Goal: Transaction & Acquisition: Purchase product/service

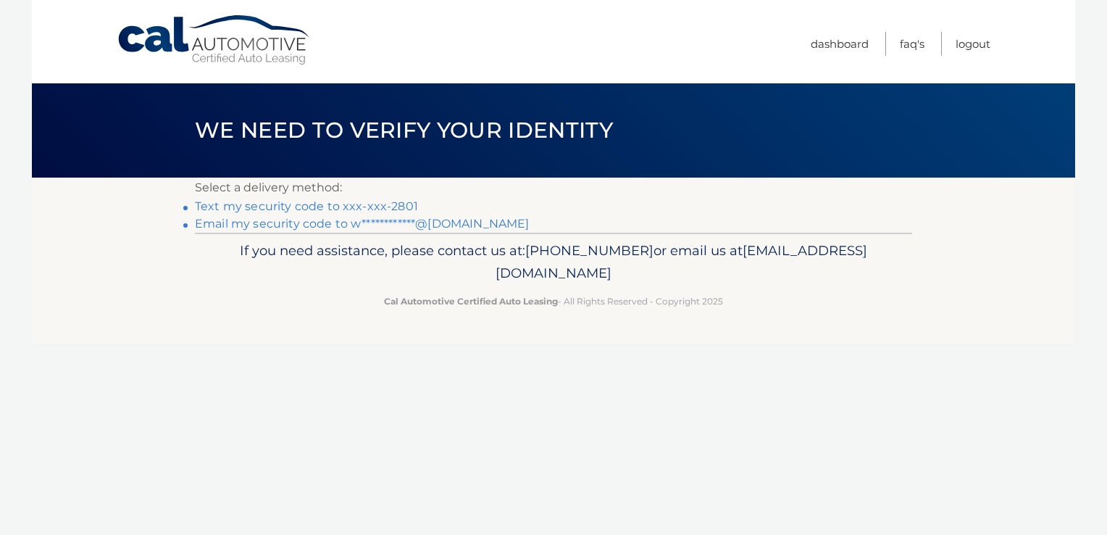
click at [306, 208] on link "Text my security code to xxx-xxx-2801" at bounding box center [306, 206] width 223 height 14
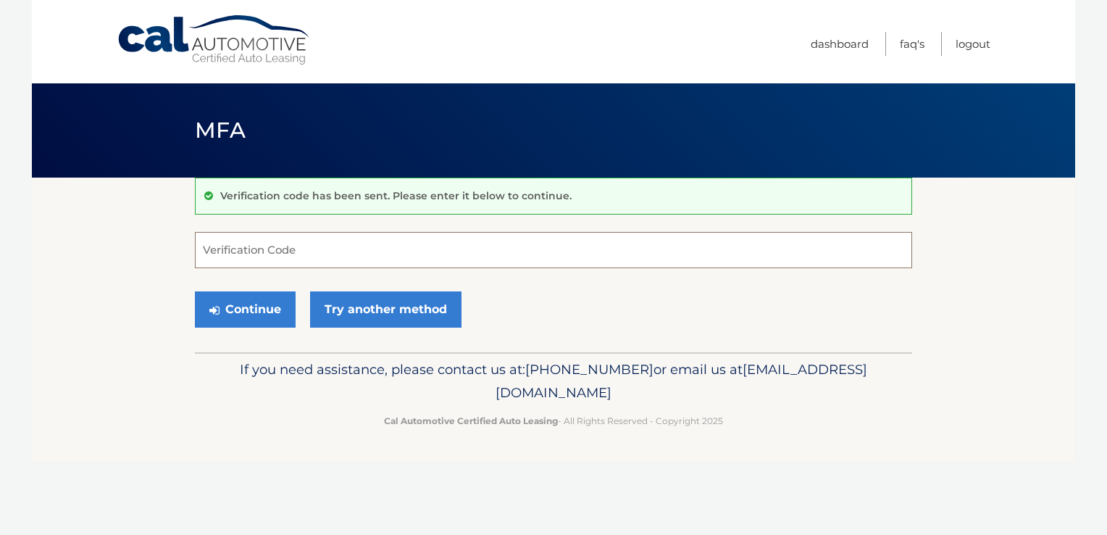
click at [281, 245] on input "Verification Code" at bounding box center [553, 250] width 717 height 36
type input "608698"
click at [219, 306] on icon "submit" at bounding box center [214, 310] width 10 height 12
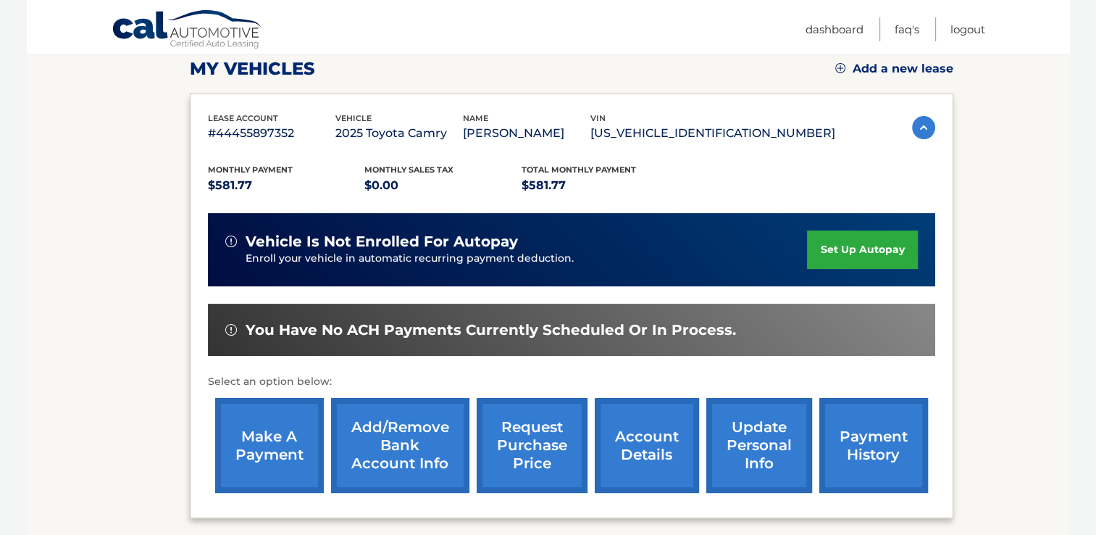
scroll to position [241, 0]
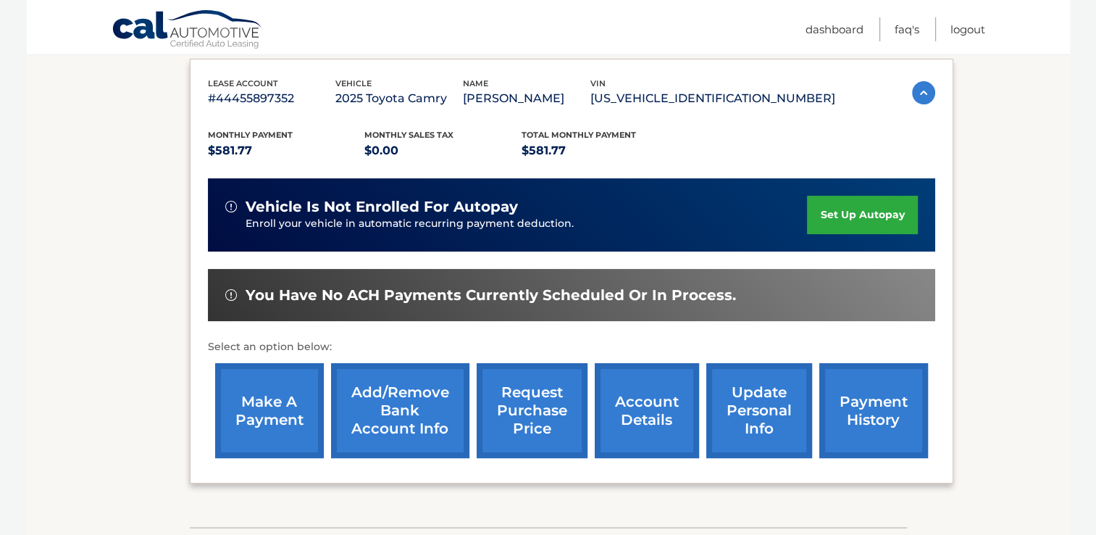
click at [281, 419] on link "make a payment" at bounding box center [269, 410] width 109 height 95
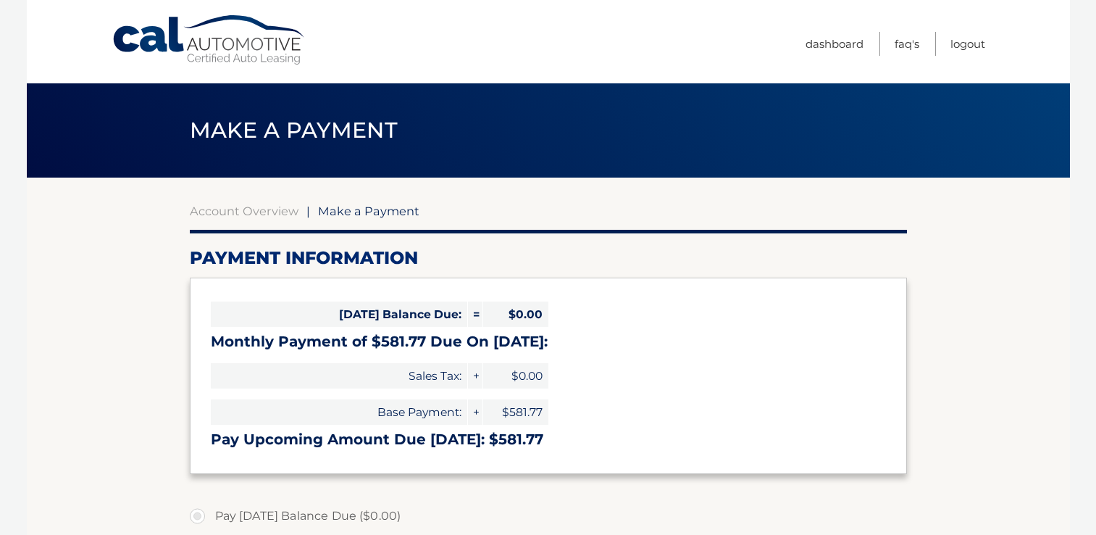
select select "MzNhNWEwYTUtNzk3MC00YTAxLWI3YmUtNTU0ZWEwYzY2NGZk"
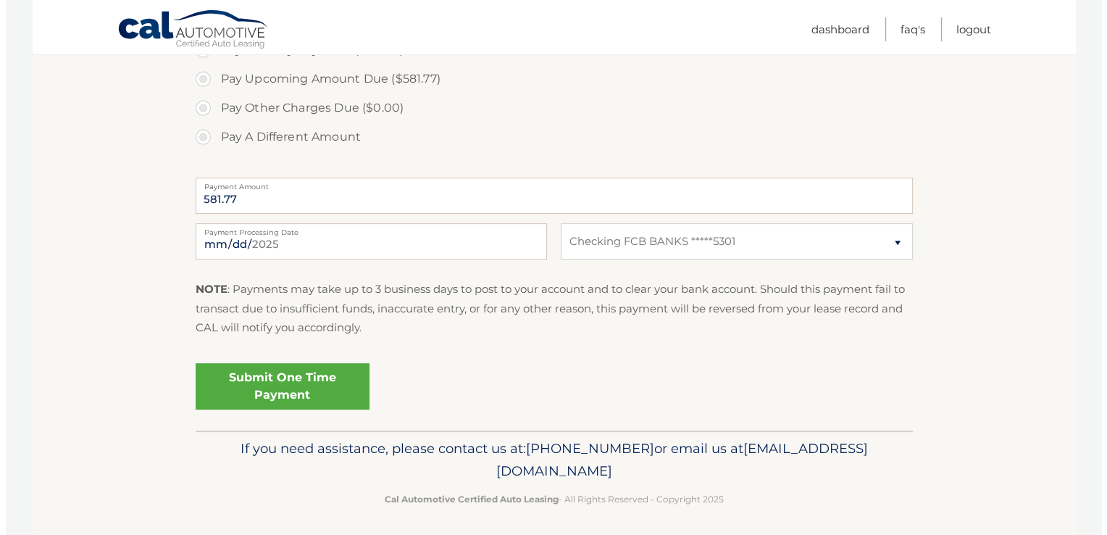
scroll to position [499, 0]
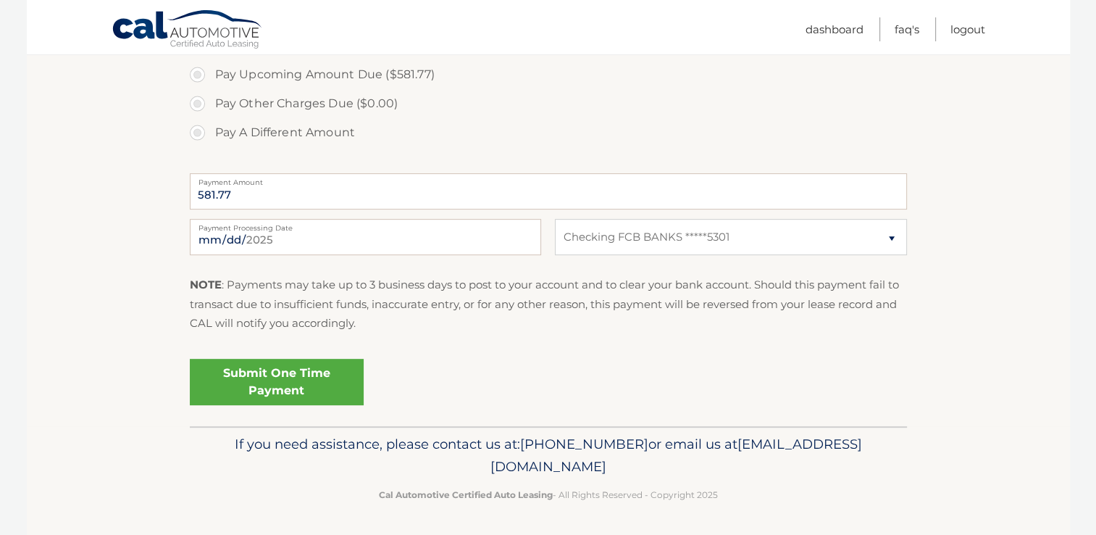
click at [318, 371] on link "Submit One Time Payment" at bounding box center [277, 382] width 174 height 46
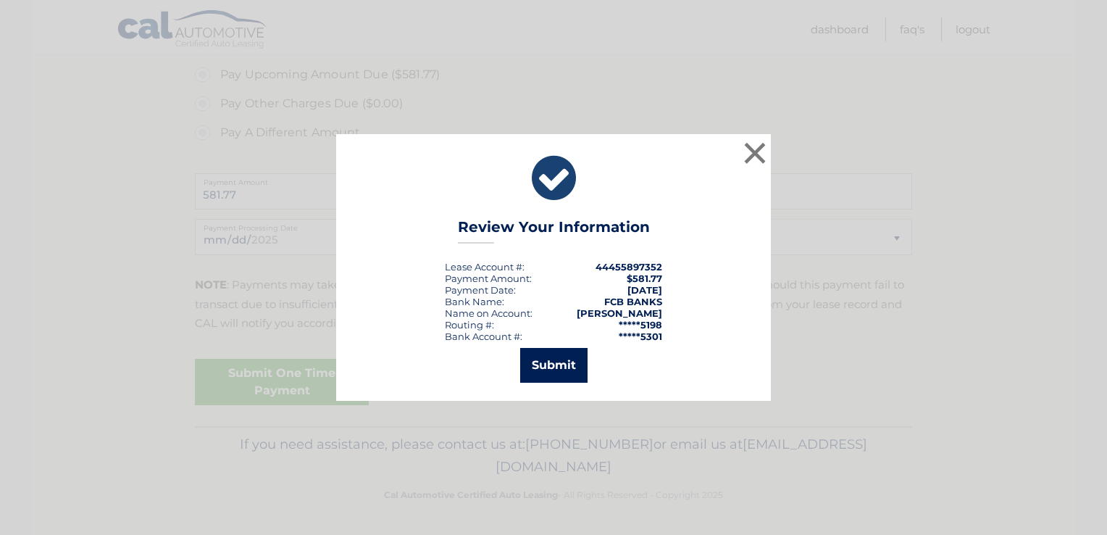
click at [542, 369] on button "Submit" at bounding box center [553, 365] width 67 height 35
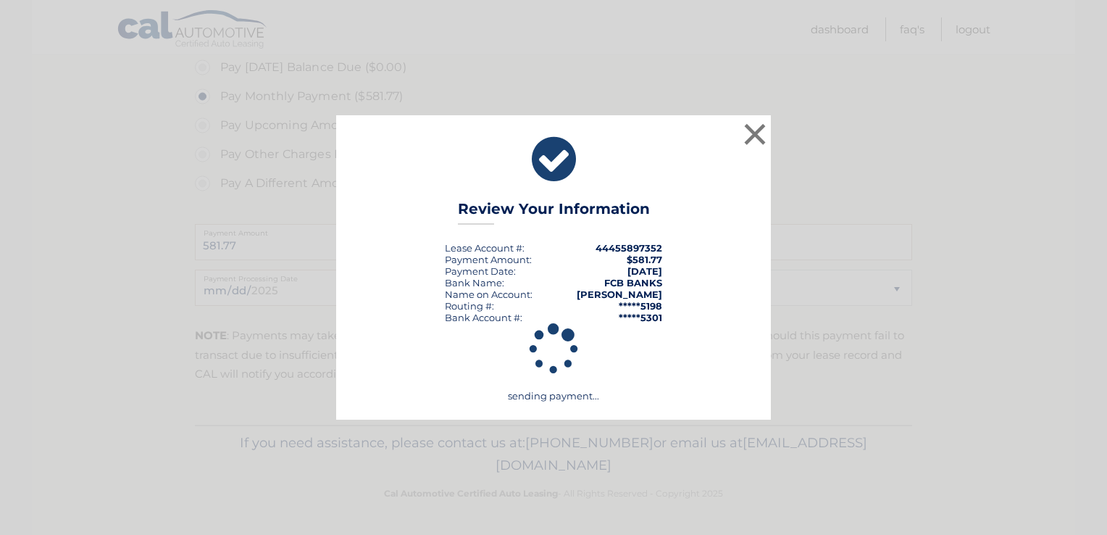
scroll to position [447, 0]
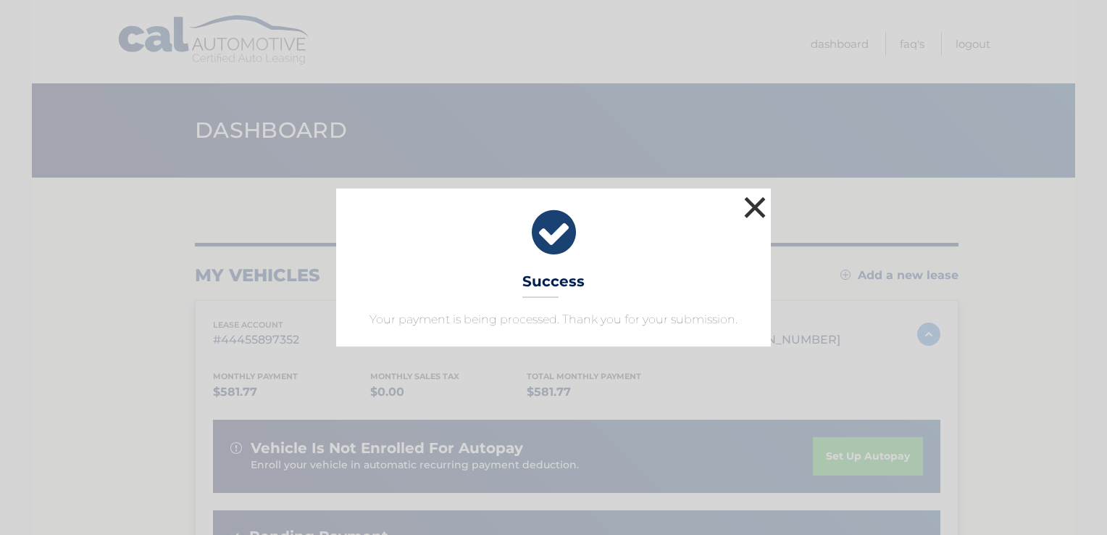
click at [753, 206] on button "×" at bounding box center [754, 207] width 29 height 29
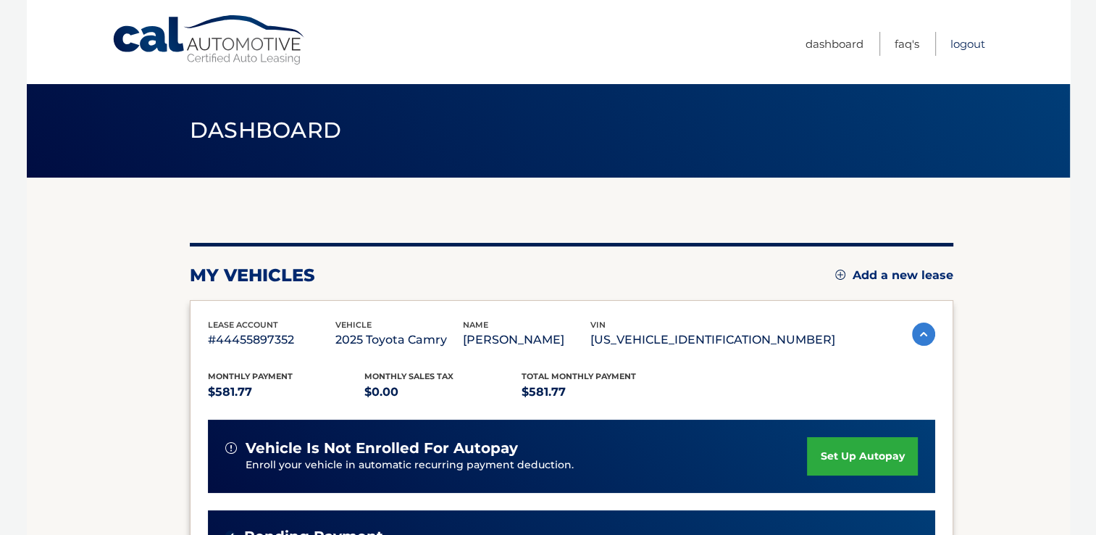
click at [966, 41] on link "Logout" at bounding box center [967, 44] width 35 height 24
